Goal: Book appointment/travel/reservation

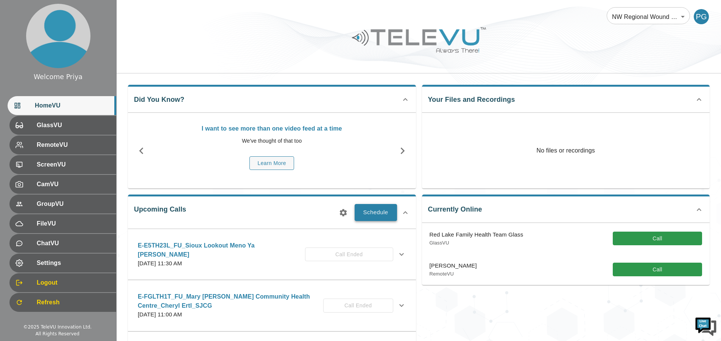
click at [382, 209] on button "Schedule" at bounding box center [376, 212] width 42 height 17
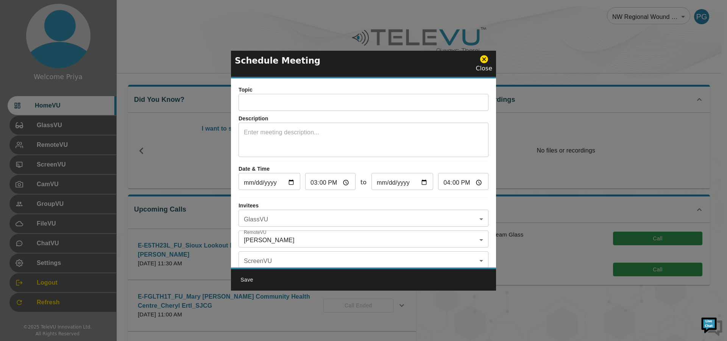
click at [281, 102] on input "text" at bounding box center [363, 103] width 250 height 15
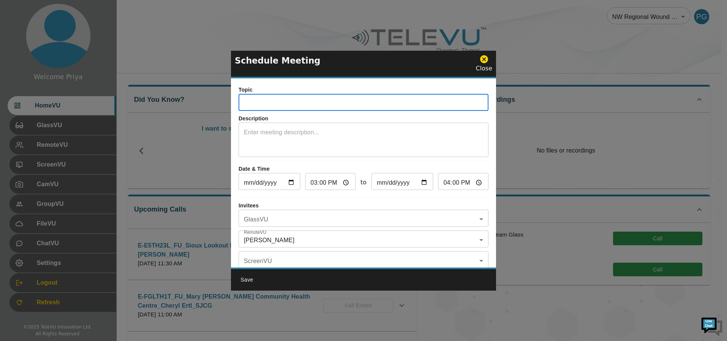
paste input "E-BRZMIHD"
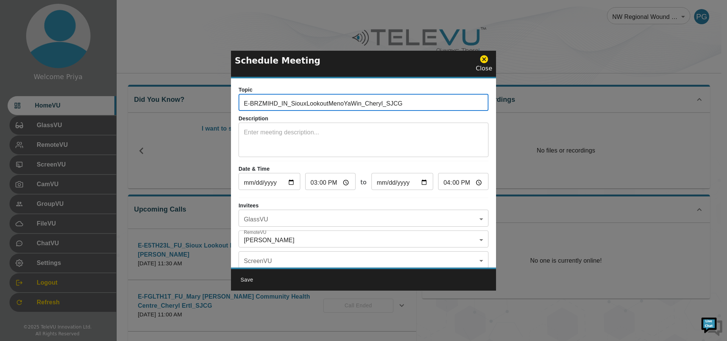
click at [280, 104] on input "E-BRZMIHD_IN_SiouxLookoutMenoYaWin_Cheryl_SJCG" at bounding box center [363, 103] width 250 height 15
click at [299, 103] on input "E-BRZMIHD_IN_SiouxLookoutMenoYaWin_Cheryl_SJCG" at bounding box center [363, 103] width 250 height 15
click at [408, 103] on input "E-BRZMIHD_IN_SiouxLookoutMenoYaWin_Cheryl_SJCG" at bounding box center [363, 103] width 250 height 15
click at [282, 104] on input "E-BRZMIHD_IN_SiouxLookoutMenoYaWin_Cheryl_SJCG" at bounding box center [363, 103] width 250 height 15
click at [263, 104] on input "E-BRZMIHD_IN_SiouxLookoutMenoYaWin_Cheryl_SJCG" at bounding box center [363, 103] width 250 height 15
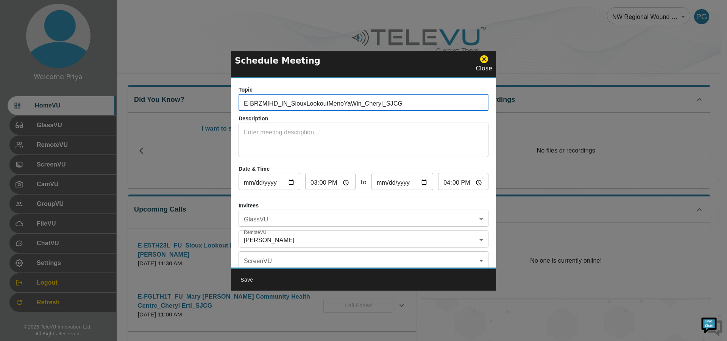
type input "E-BRZMIHD_IN_SiouxLookoutMenoYaWin_Cheryl_SJCG"
click at [314, 135] on textarea at bounding box center [363, 141] width 239 height 26
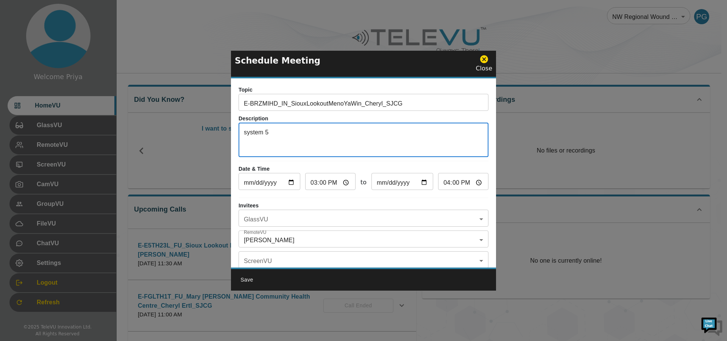
type textarea "system 5"
click at [294, 181] on input "[DATE]" at bounding box center [269, 182] width 62 height 15
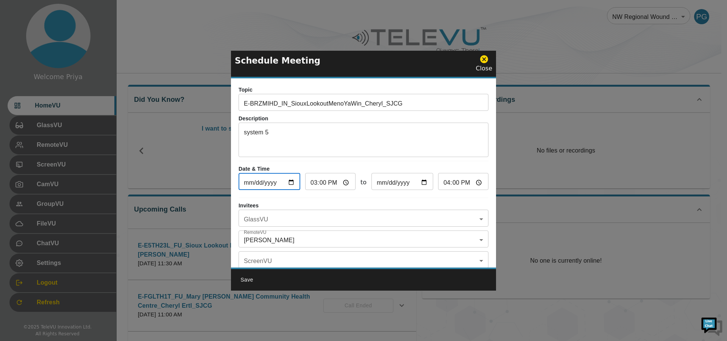
type input "[DATE]"
click at [347, 184] on input "15:00" at bounding box center [330, 182] width 50 height 15
type input "22:00"
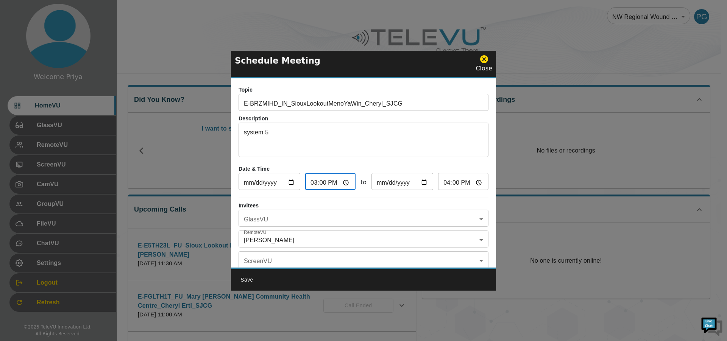
type input "23:00"
type input "22:30"
type input "23:30"
type input "10:30"
type input "11:30"
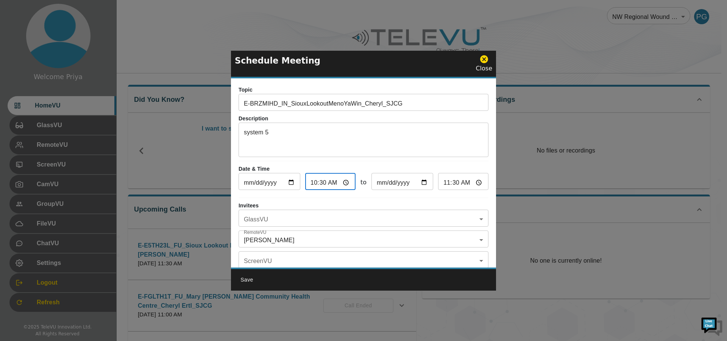
type input "10:30"
click at [427, 198] on div "Topic E-BRZMIHD_IN_SiouxLookoutMenoYaWin_Cheryl_SJCG ​ Description system 5 x ​…" at bounding box center [363, 172] width 265 height 189
click at [292, 240] on body "Welcome Priya HomeVU GlassVU RemoteVU ScreenVU CamVU GroupVU FileVU ChatVU Sett…" at bounding box center [363, 246] width 727 height 492
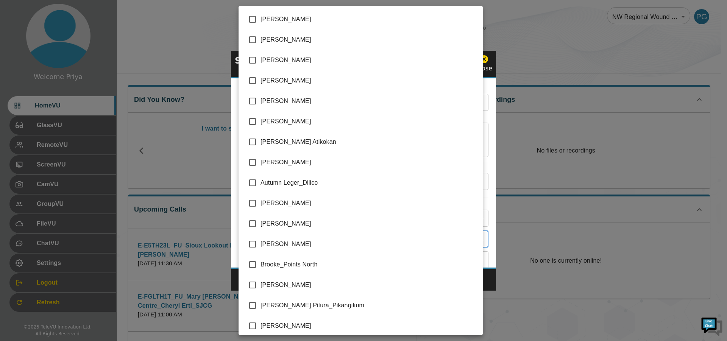
scroll to position [1525, 0]
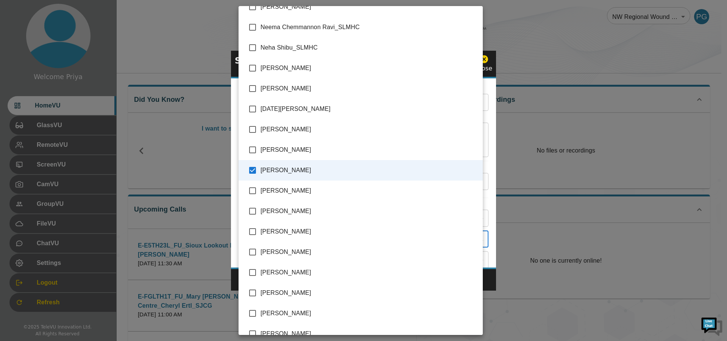
click at [251, 170] on input "checkbox" at bounding box center [252, 170] width 16 height 16
checkbox input "false"
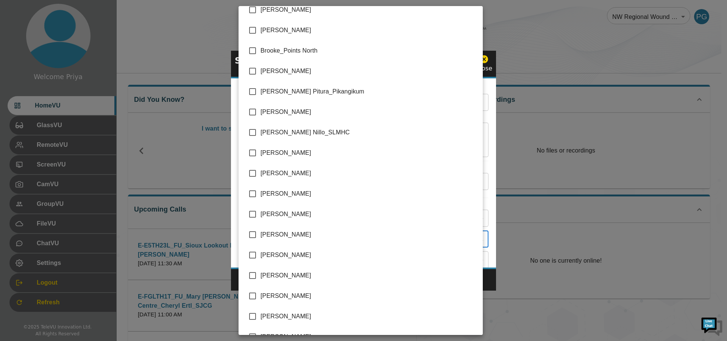
scroll to position [227, 0]
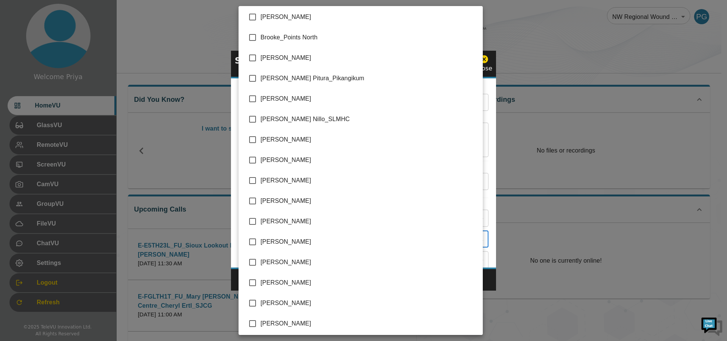
click at [251, 200] on input "checkbox" at bounding box center [252, 201] width 16 height 16
checkbox input "true"
type input "[PERSON_NAME]"
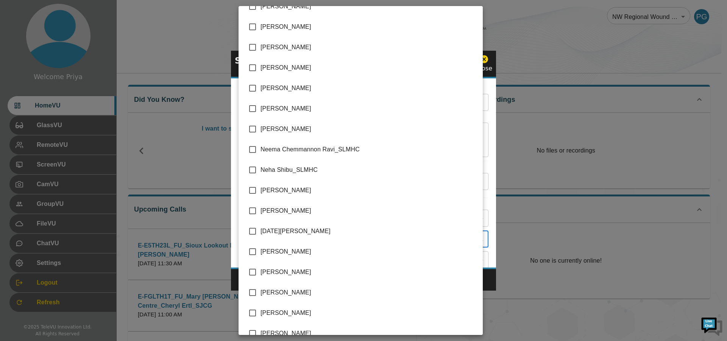
scroll to position [1476, 0]
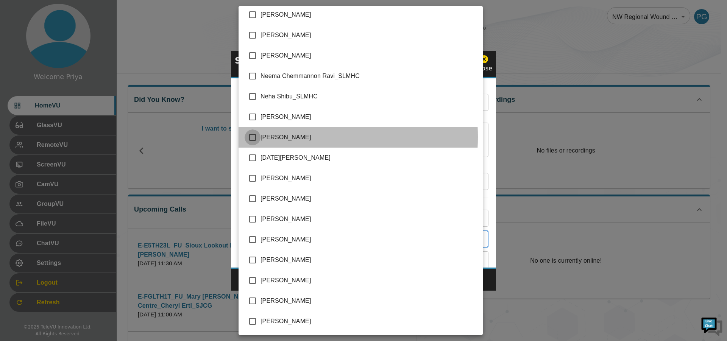
click at [253, 137] on input "checkbox" at bounding box center [252, 137] width 16 height 16
checkbox input "true"
type input "[PERSON_NAME],[PERSON_NAME]"
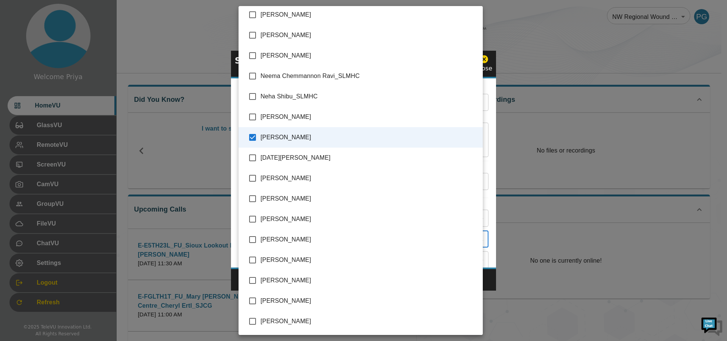
click at [487, 135] on div at bounding box center [363, 170] width 727 height 341
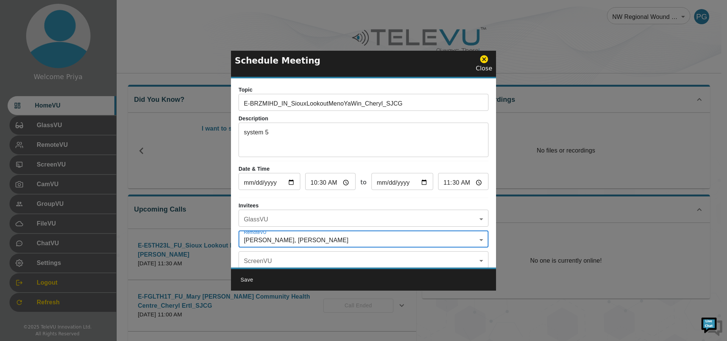
click at [295, 216] on body "Welcome Priya HomeVU GlassVU RemoteVU ScreenVU CamVU GroupVU FileVU ChatVU Sett…" at bounding box center [363, 246] width 727 height 492
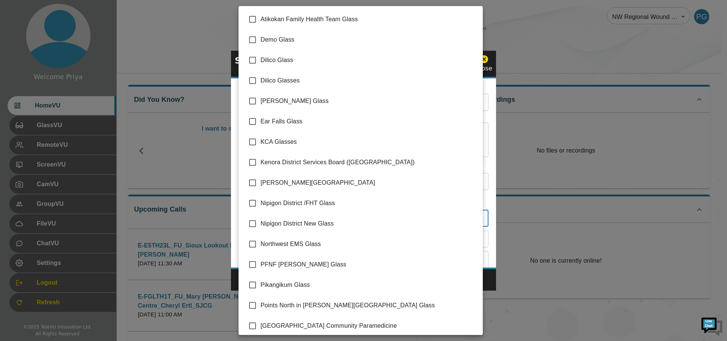
scroll to position [106, 0]
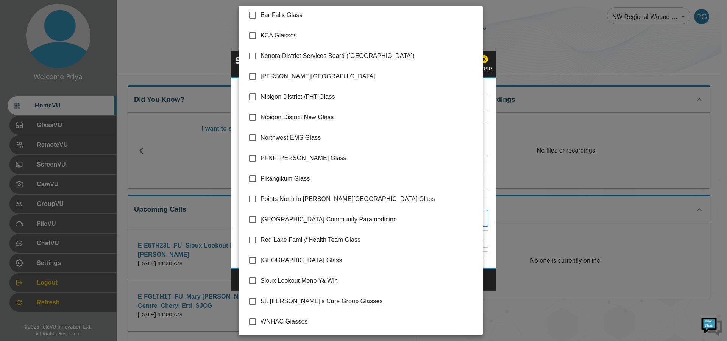
click at [252, 281] on input "checkbox" at bounding box center [252, 281] width 16 height 16
checkbox input "true"
type input "Sioux Lookout Meno Ya Win"
click at [488, 125] on div at bounding box center [363, 170] width 727 height 341
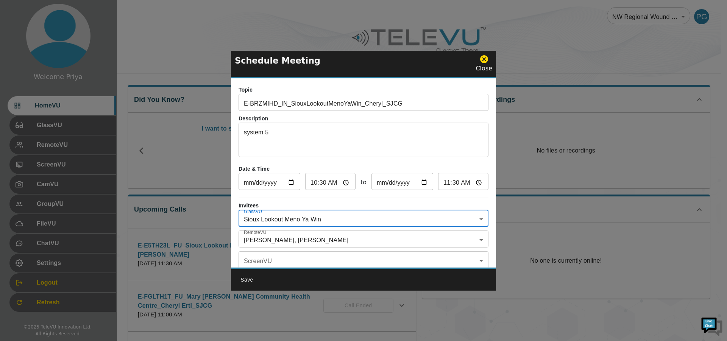
click at [246, 132] on textarea "system 5" at bounding box center [363, 141] width 239 height 26
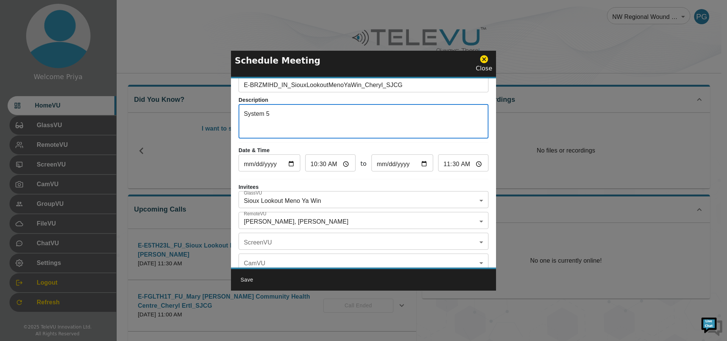
scroll to position [44, 0]
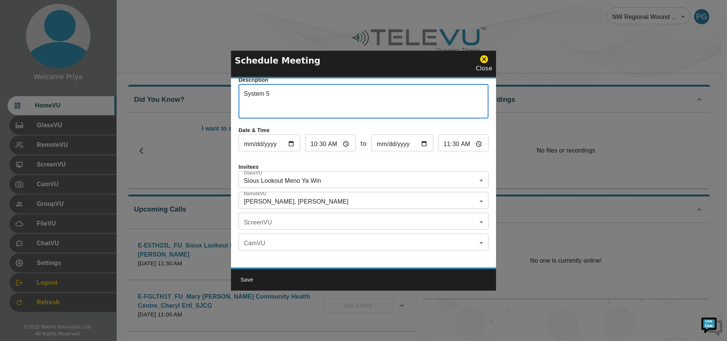
type textarea "System 5"
click at [248, 281] on button "Save" at bounding box center [247, 280] width 24 height 14
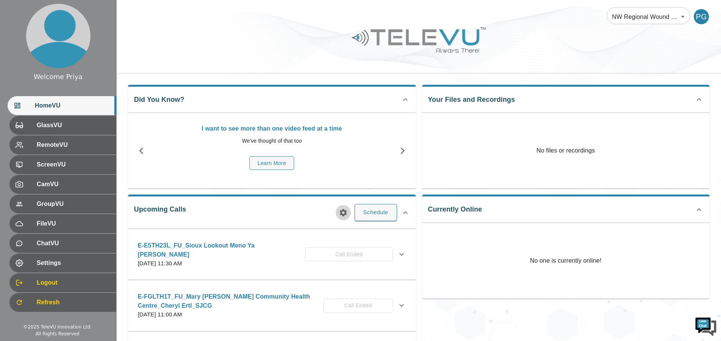
click at [339, 211] on icon "button" at bounding box center [343, 212] width 9 height 9
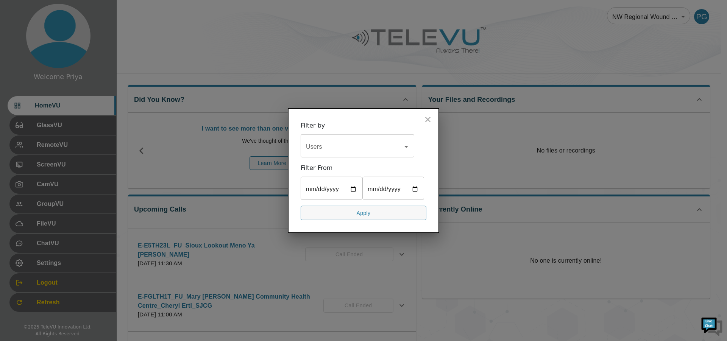
click at [339, 145] on input "Users" at bounding box center [351, 146] width 95 height 14
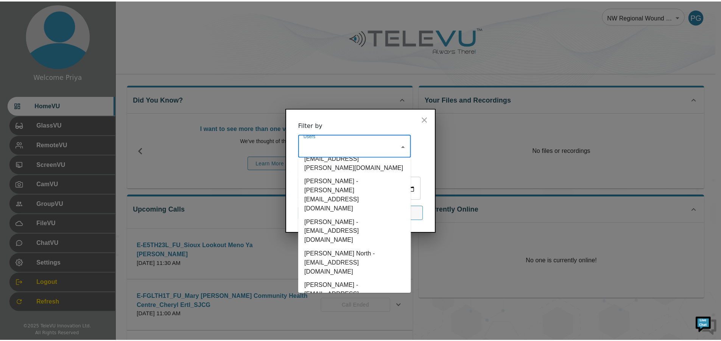
scroll to position [454, 0]
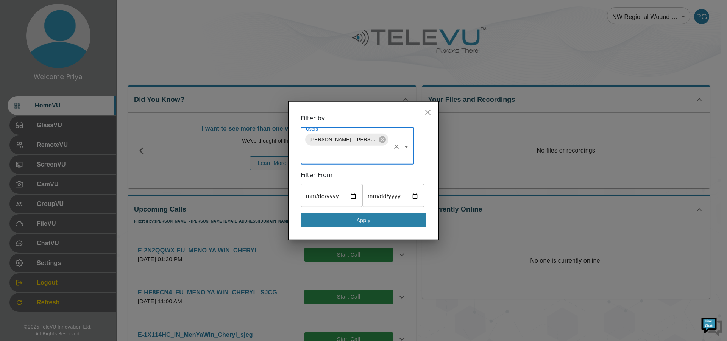
click at [350, 224] on button "Apply" at bounding box center [364, 220] width 126 height 15
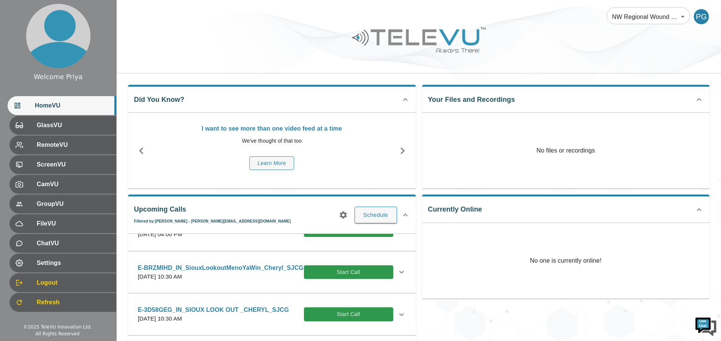
scroll to position [189, 0]
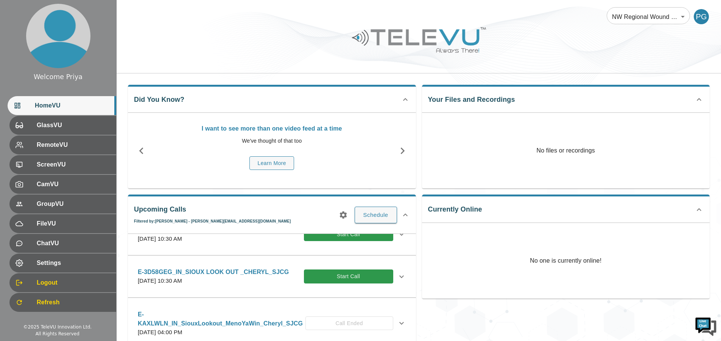
click at [399, 236] on icon at bounding box center [401, 234] width 5 height 3
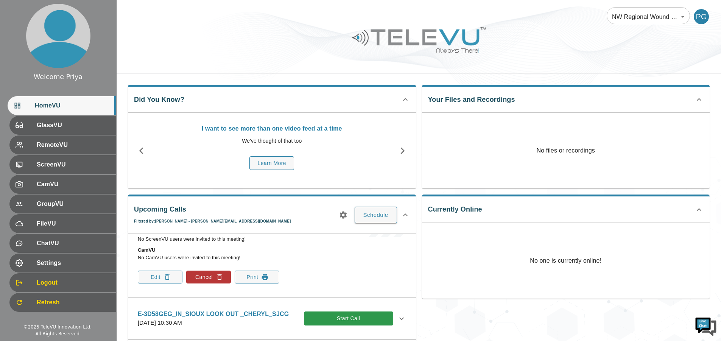
scroll to position [265, 0]
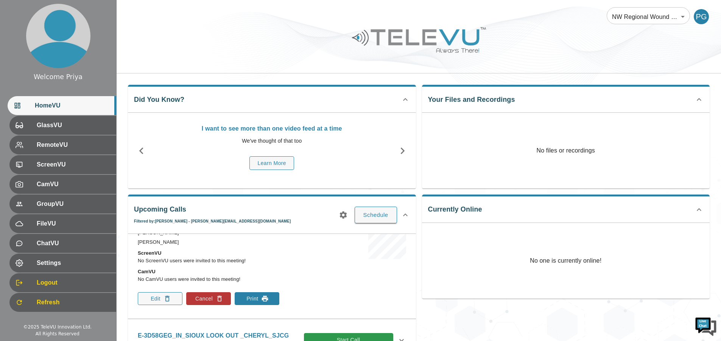
click at [253, 305] on button "Print" at bounding box center [257, 298] width 45 height 13
